Goal: Communication & Community: Answer question/provide support

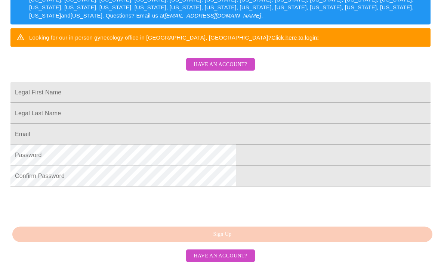
scroll to position [168, 0]
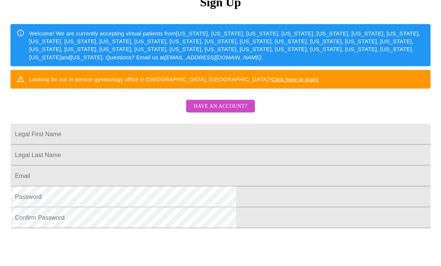
click at [235, 111] on span "Have an account?" at bounding box center [219, 106] width 53 height 9
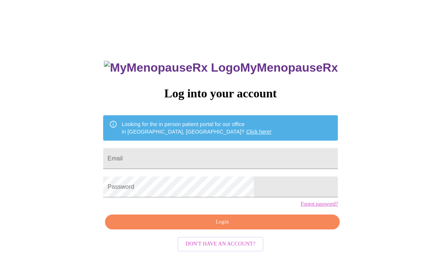
click at [239, 164] on input "Email" at bounding box center [220, 158] width 235 height 21
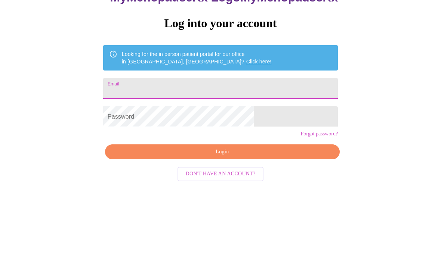
type input "[EMAIL_ADDRESS][DOMAIN_NAME]"
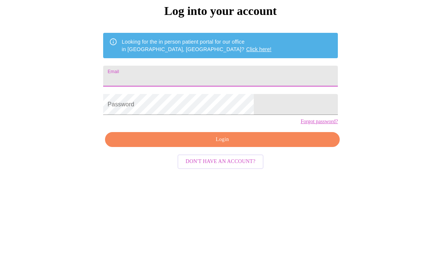
scroll to position [90, 0]
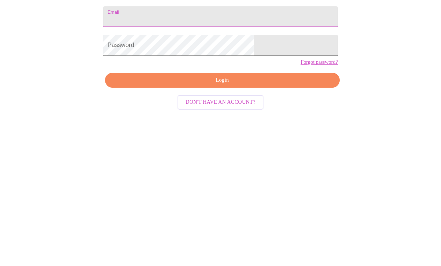
type input "[EMAIL_ADDRESS][DOMAIN_NAME]"
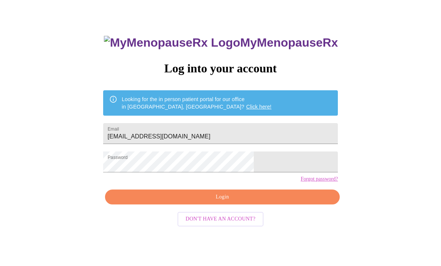
click at [232, 202] on span "Login" at bounding box center [222, 197] width 217 height 9
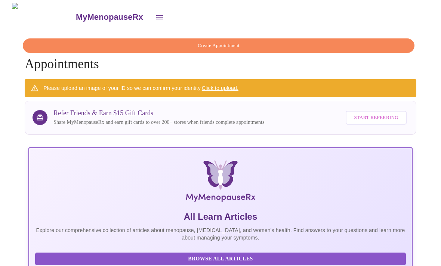
click at [155, 18] on icon "open drawer" at bounding box center [159, 17] width 9 height 9
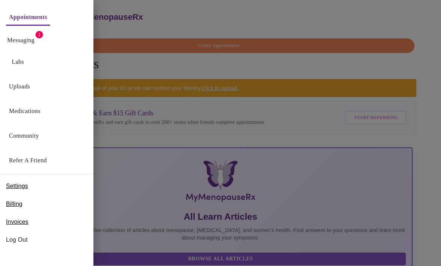
click at [34, 39] on link "Messaging" at bounding box center [20, 40] width 27 height 10
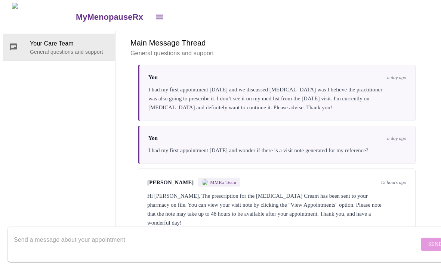
scroll to position [28, 0]
click at [193, 237] on textarea "Send a message about your appointment" at bounding box center [216, 245] width 405 height 24
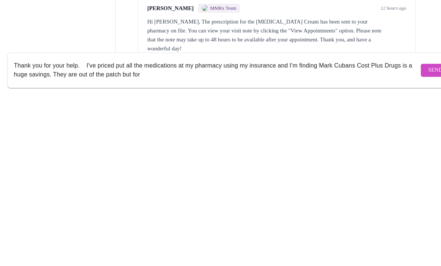
click at [98, 233] on textarea "Thank you for your help. I've priced put all the medications at my pharmacy usi…" at bounding box center [216, 245] width 405 height 24
click at [118, 233] on textarea "Thank you for your help. I've priced put all the medications at my pharmacy usi…" at bounding box center [216, 245] width 405 height 24
click at [123, 233] on textarea "Thank you for your help. I've priced put all the medications at my pharmacy usi…" at bounding box center [216, 245] width 405 height 24
click at [133, 233] on textarea "Thank you for your help. I've priced out all the medications at my pharmacy usi…" at bounding box center [216, 245] width 405 height 24
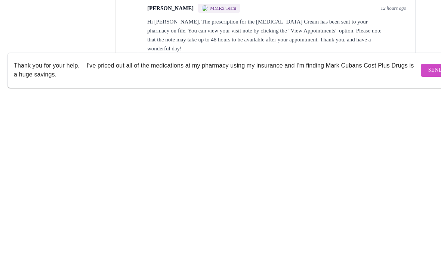
click at [103, 233] on textarea "Thank you for your help. I've priced out all of the medications at my pharmacy …" at bounding box center [216, 245] width 405 height 24
click at [105, 233] on textarea "Thank you for your help. I've priced out all of the medications at my pharmacy …" at bounding box center [216, 245] width 405 height 24
click at [92, 233] on textarea "Thank you for your help. I've priced out all of the medications at my pharmacy …" at bounding box center [216, 245] width 405 height 24
click at [103, 233] on textarea "Thank you for your help. I've priced out all of the medications at my pharmacy …" at bounding box center [216, 245] width 405 height 24
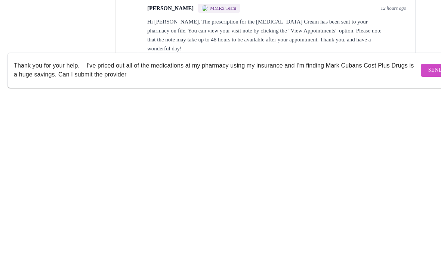
click at [207, 233] on textarea "Thank you for your help. I've priced out all of the medications at my pharmacy …" at bounding box center [216, 245] width 405 height 24
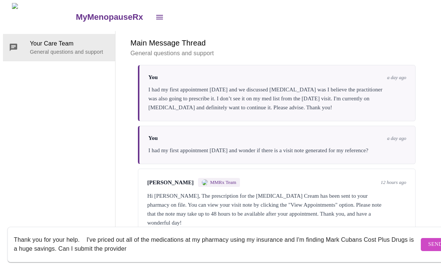
click at [170, 244] on textarea "Thank you for your help. I've priced out all of the medications at my pharmacy …" at bounding box center [216, 245] width 405 height 24
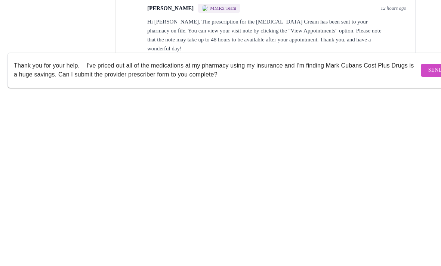
click at [214, 233] on textarea "Thank you for your help. I've priced out all of the medications at my pharmacy …" at bounding box center [216, 245] width 405 height 24
type textarea "Thank you for your help. I've priced out all of the medications at my pharmacy …"
click at [428, 240] on span "Send" at bounding box center [435, 244] width 14 height 9
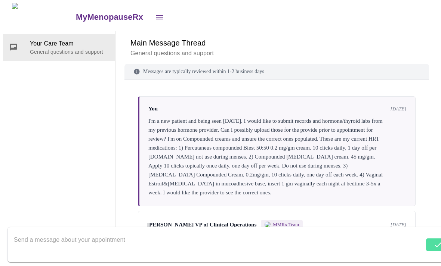
scroll to position [0, 0]
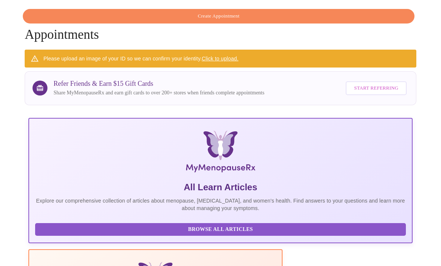
scroll to position [0, 19]
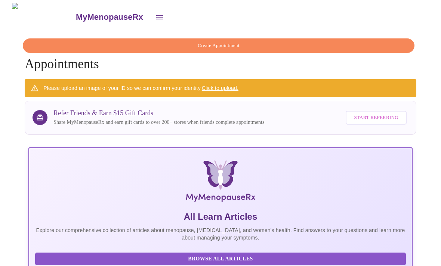
click at [155, 13] on icon "open drawer" at bounding box center [159, 17] width 9 height 9
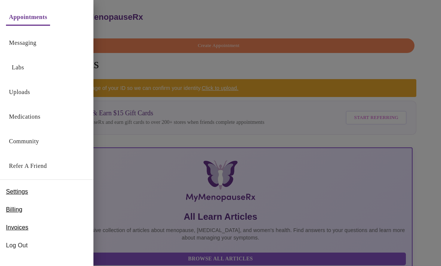
click at [40, 117] on link "Medications" at bounding box center [24, 117] width 31 height 10
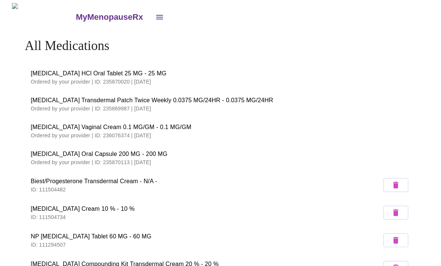
click at [214, 91] on li "[MEDICAL_DATA] Transdermal Patch Twice Weekly 0.0375 MG/24HR - 0.0375 MG/24HR O…" at bounding box center [220, 104] width 391 height 27
click at [215, 105] on p "Ordered by your provider | ID: 235869987 | [DATE]" at bounding box center [220, 108] width 379 height 7
click at [214, 105] on p "Ordered by your provider | ID: 235869987 | [DATE]" at bounding box center [220, 108] width 379 height 7
click at [156, 15] on icon "open drawer" at bounding box center [159, 17] width 7 height 4
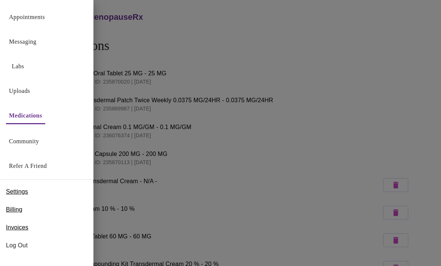
click at [177, 106] on div at bounding box center [220, 133] width 441 height 266
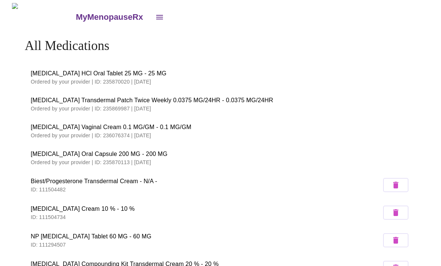
click at [145, 136] on p "Ordered by your provider | ID: 236076374 | [DATE]" at bounding box center [220, 135] width 379 height 7
click at [155, 15] on icon "open drawer" at bounding box center [159, 17] width 9 height 9
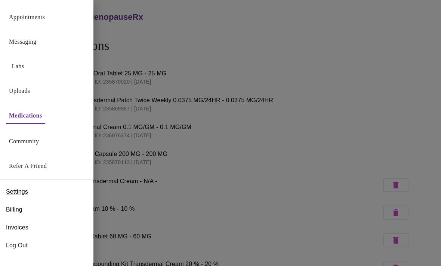
click at [36, 43] on link "Messaging" at bounding box center [22, 42] width 27 height 10
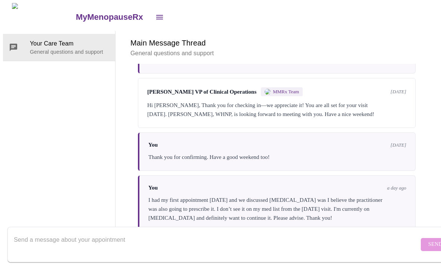
scroll to position [547, 0]
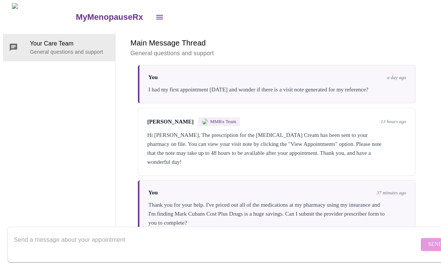
click at [75, 48] on p "General questions and support" at bounding box center [69, 51] width 79 height 7
click at [155, 17] on icon "open drawer" at bounding box center [159, 17] width 9 height 9
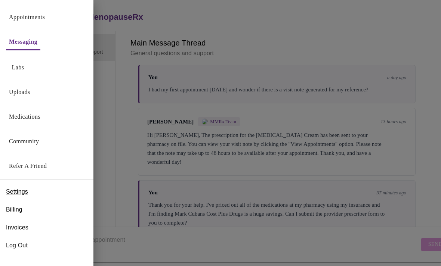
click at [40, 121] on link "Medications" at bounding box center [24, 117] width 31 height 10
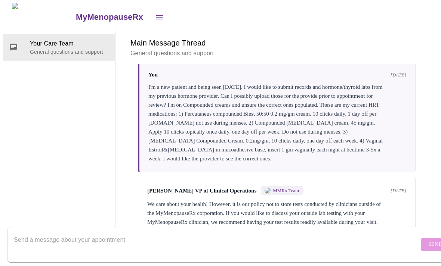
click at [156, 16] on icon "open drawer" at bounding box center [159, 17] width 7 height 4
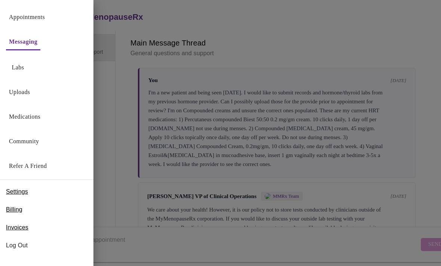
scroll to position [28, 0]
click at [117, 149] on div at bounding box center [220, 133] width 441 height 266
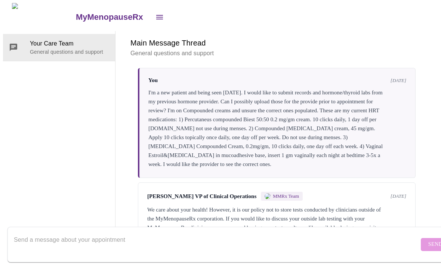
click at [156, 15] on icon "open drawer" at bounding box center [159, 17] width 7 height 4
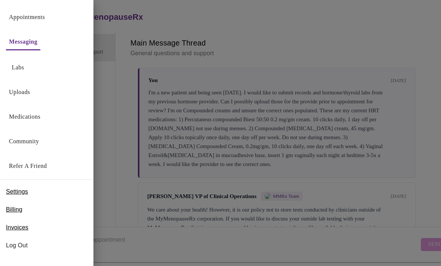
click at [45, 20] on link "Appointments" at bounding box center [27, 17] width 36 height 10
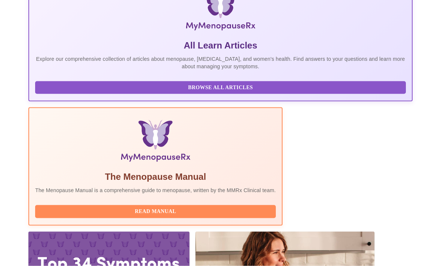
scroll to position [240, 0]
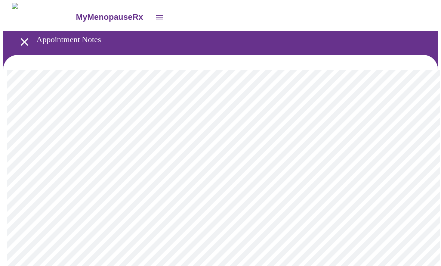
click at [28, 41] on button "open drawer" at bounding box center [24, 42] width 22 height 22
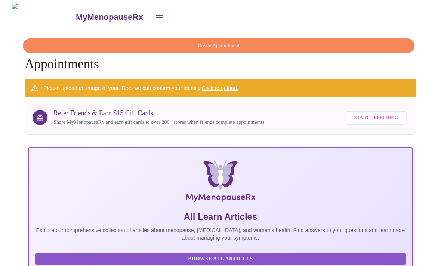
click at [155, 18] on icon "open drawer" at bounding box center [159, 17] width 9 height 9
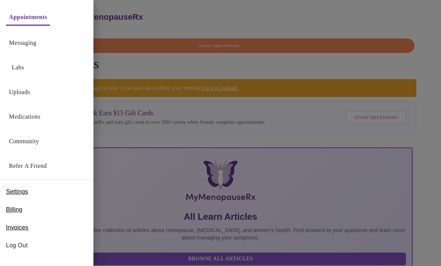
click at [40, 119] on link "Medications" at bounding box center [24, 117] width 31 height 10
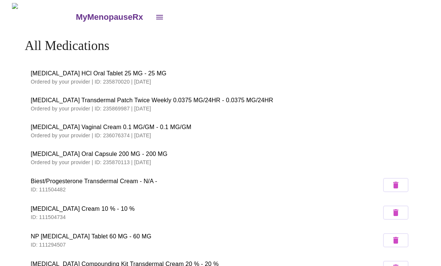
click at [134, 183] on span "Biest/Progesterone Transdermal Cream - N/A -" at bounding box center [206, 181] width 350 height 9
click at [154, 137] on p "Ordered by your provider | ID: 236076374 | [DATE]" at bounding box center [220, 135] width 379 height 7
click at [151, 81] on p "Ordered by your provider | ID: 235870020 | [DATE]" at bounding box center [220, 81] width 379 height 7
